Goal: Task Accomplishment & Management: Manage account settings

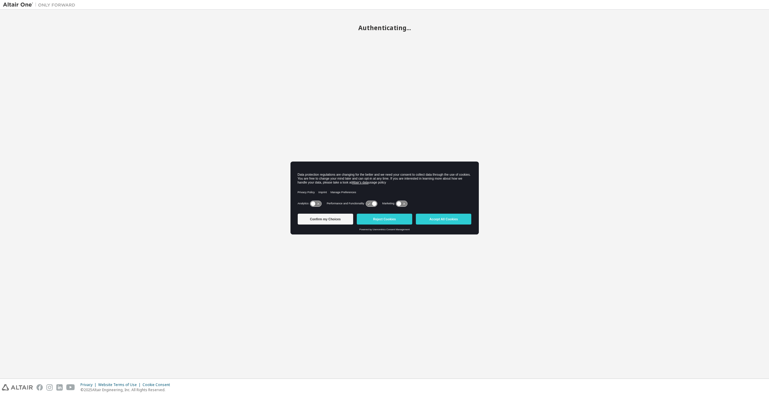
click at [382, 218] on button "Reject Cookies" at bounding box center [384, 219] width 55 height 11
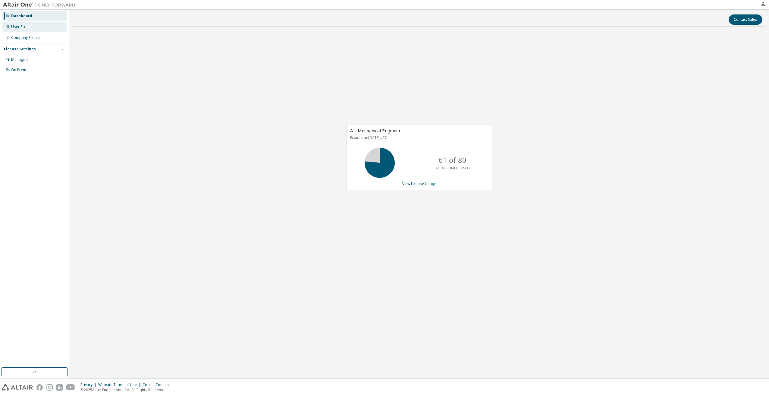
click at [26, 30] on div "User Profile" at bounding box center [34, 27] width 64 height 10
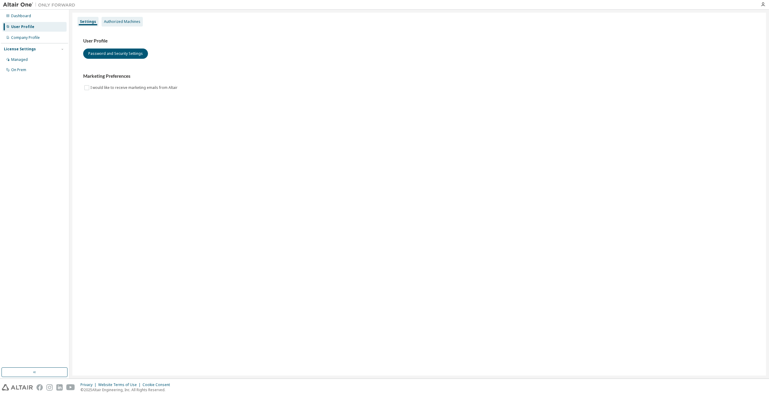
click at [111, 20] on div "Authorized Machines" at bounding box center [122, 21] width 36 height 5
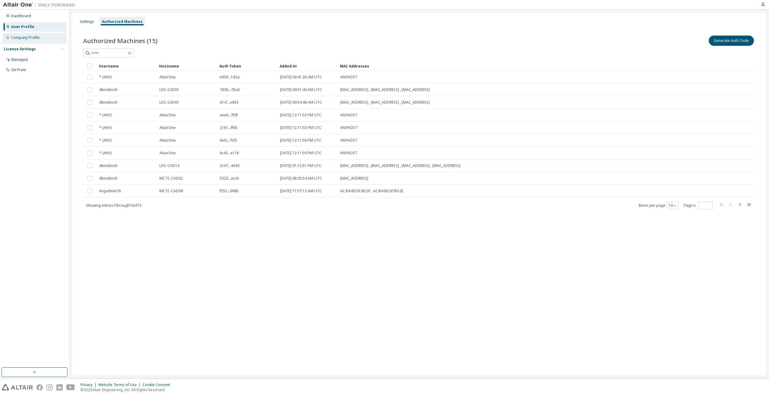
click at [27, 38] on div "Company Profile" at bounding box center [25, 37] width 29 height 5
